Goal: Information Seeking & Learning: Learn about a topic

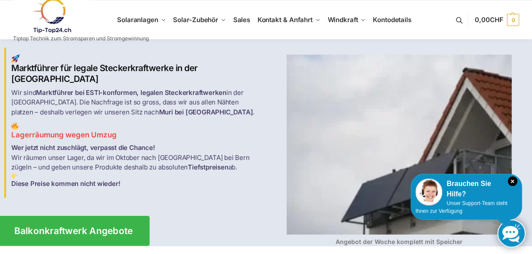
click at [88, 219] on link "Balkonkraftwerk Angebote" at bounding box center [73, 231] width 152 height 30
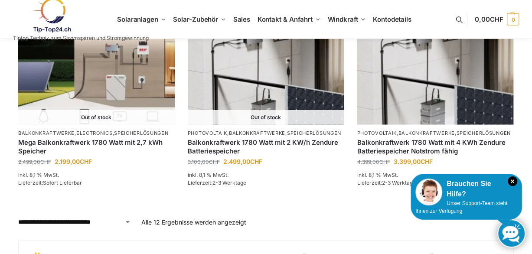
scroll to position [773, 0]
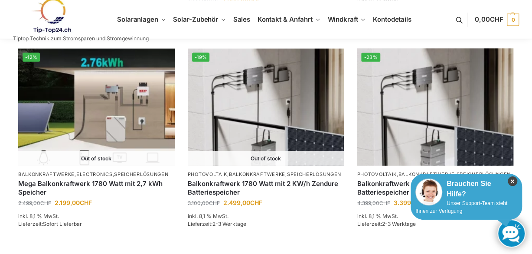
click at [513, 180] on icon "×" at bounding box center [513, 182] width 10 height 10
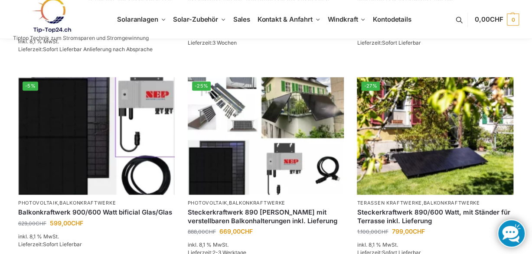
scroll to position [333, 0]
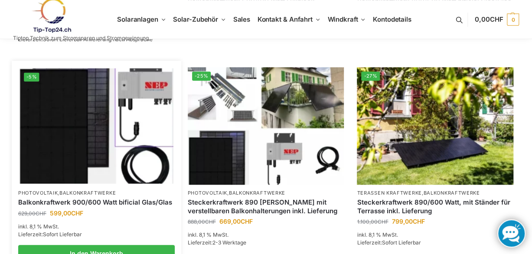
click at [90, 145] on img at bounding box center [97, 126] width 154 height 115
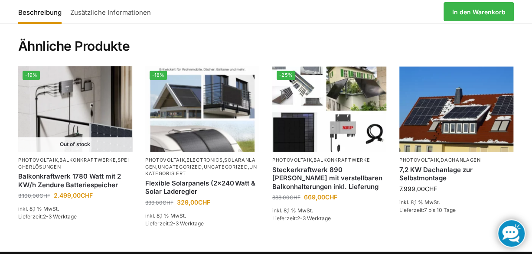
scroll to position [2099, 0]
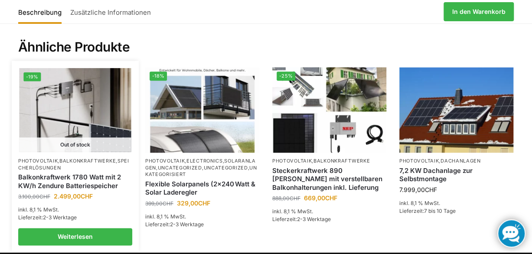
click at [53, 101] on img at bounding box center [75, 110] width 112 height 84
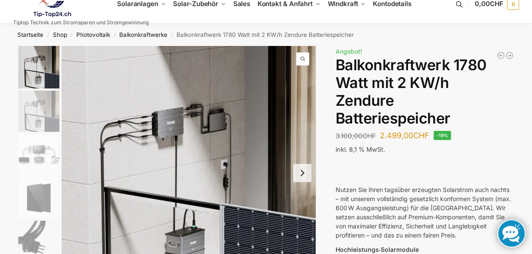
scroll to position [17, 0]
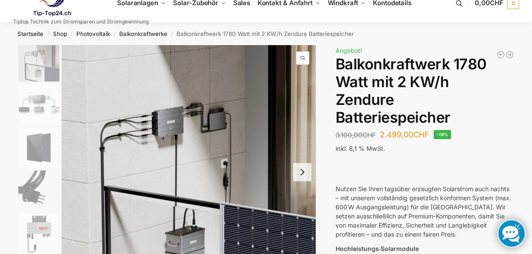
click at [306, 176] on button "Next slide" at bounding box center [302, 172] width 18 height 18
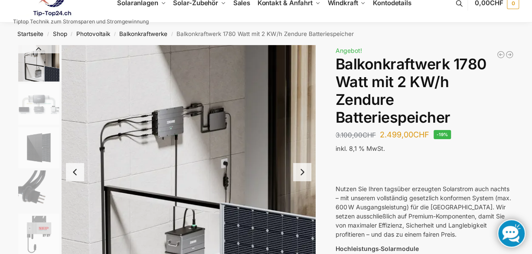
click at [306, 176] on button "Next slide" at bounding box center [302, 172] width 18 height 18
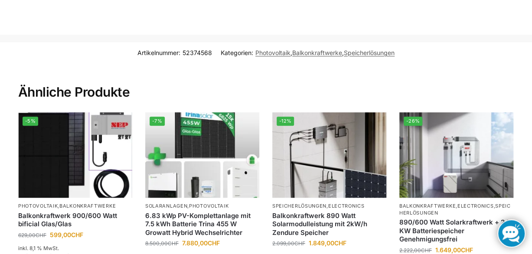
scroll to position [1965, 0]
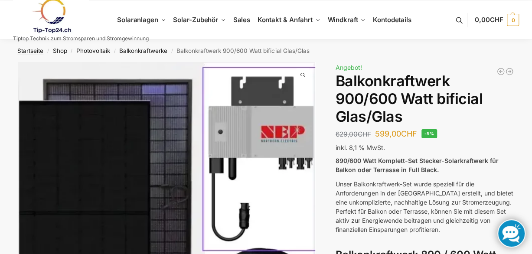
click at [28, 50] on link "Startseite" at bounding box center [30, 50] width 26 height 7
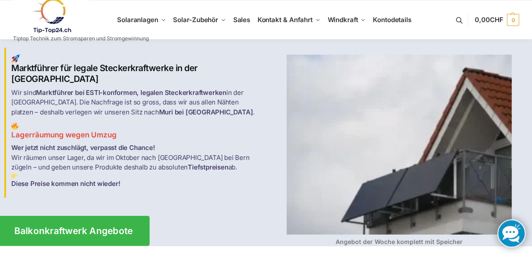
click at [82, 226] on span "Balkonkraftwerk Angebote" at bounding box center [73, 230] width 119 height 9
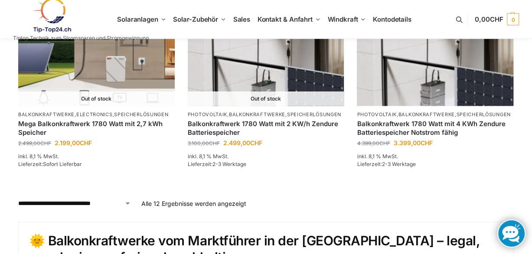
scroll to position [832, 0]
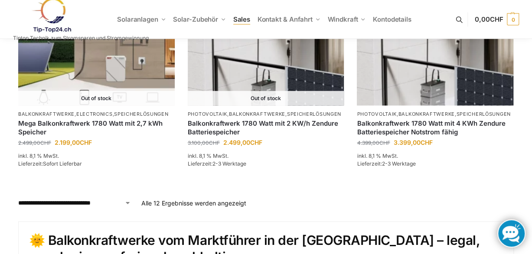
click at [239, 21] on span "Sales" at bounding box center [241, 19] width 17 height 8
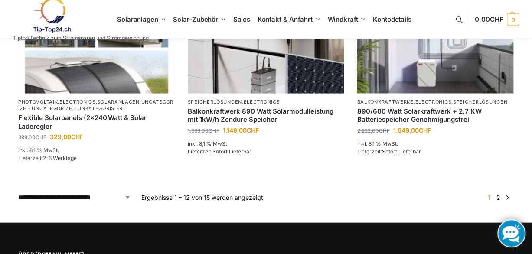
scroll to position [895, 0]
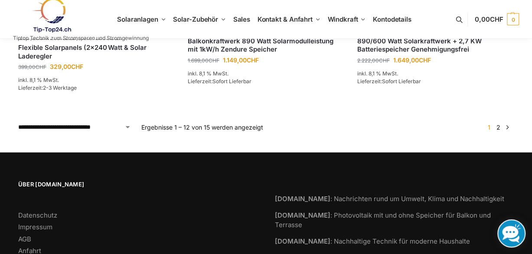
click at [498, 126] on link "2" at bounding box center [498, 127] width 8 height 7
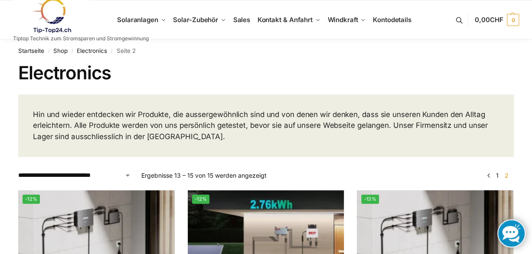
click at [143, 23] on link at bounding box center [81, 15] width 136 height 35
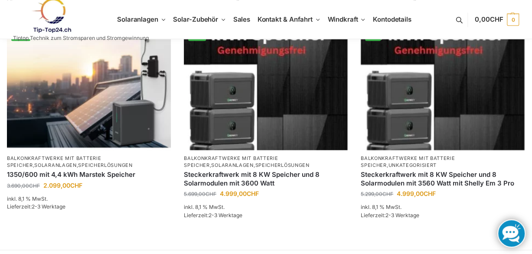
scroll to position [602, 0]
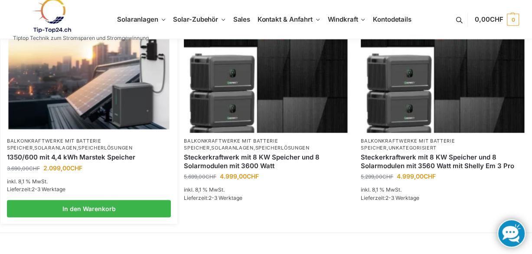
click at [121, 99] on img at bounding box center [88, 71] width 161 height 121
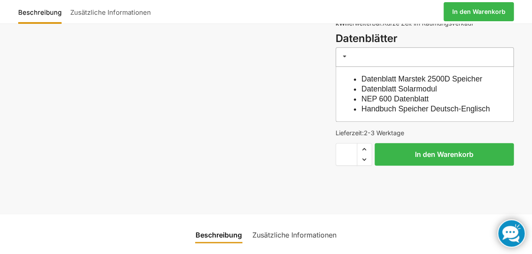
scroll to position [225, 0]
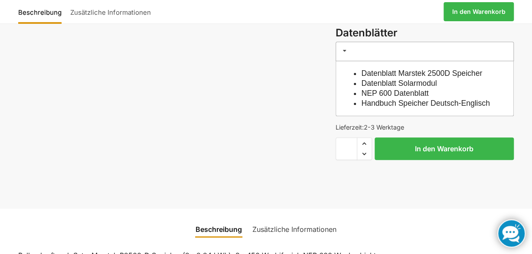
click at [420, 88] on link "Datenblatt Solarmodul" at bounding box center [398, 83] width 75 height 9
